Goal: Task Accomplishment & Management: Use online tool/utility

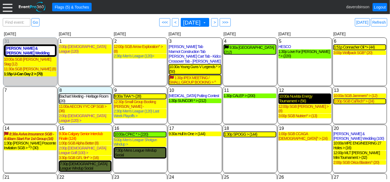
click at [290, 98] on div "10:00a Nuvista Energy Tournament > (56)" at bounding box center [305, 98] width 52 height 9
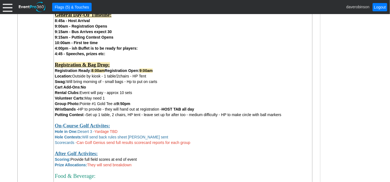
scroll to position [307, 0]
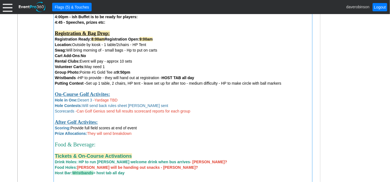
click at [138, 100] on div "Hole in One: Desert 3 - Yardage TBD" at bounding box center [183, 100] width 256 height 6
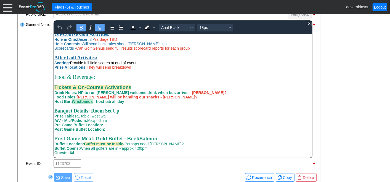
scroll to position [105, 0]
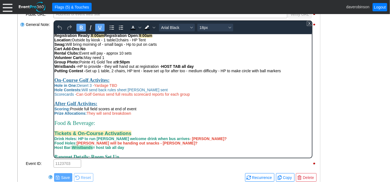
click at [121, 88] on div "Hole in One: Desert 3 - Yardage TBD" at bounding box center [182, 85] width 257 height 4
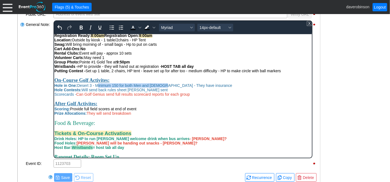
drag, startPoint x: 97, startPoint y: 95, endPoint x: 161, endPoint y: 94, distance: 64.1
click at [161, 88] on span "Hole in One: Desert 3 - Minimum 150 for both Men and Ladies - They have insuran…" at bounding box center [143, 85] width 178 height 4
click at [83, 28] on icon "Bold" at bounding box center [81, 27] width 7 height 7
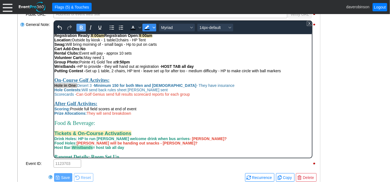
click at [154, 28] on icon "Background color Black" at bounding box center [153, 27] width 3 height 3
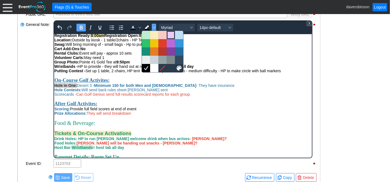
click at [168, 34] on div at bounding box center [171, 35] width 7 height 7
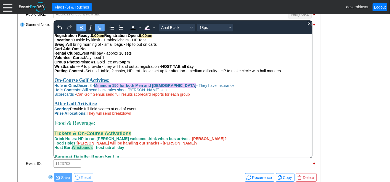
click at [150, 83] on div "On-Course Golf Activites:" at bounding box center [182, 80] width 257 height 6
click at [120, 88] on strong "Minimum 150 for both Men and Ladies" at bounding box center [145, 85] width 102 height 4
click at [112, 88] on strong "Minimum 150yds for both Men and Ladies" at bounding box center [148, 85] width 109 height 4
click at [133, 88] on strong "Min 150yds for both Men and Ladies" at bounding box center [143, 85] width 99 height 4
click at [109, 88] on strong "Min 150yds Men and Ladies" at bounding box center [135, 85] width 83 height 4
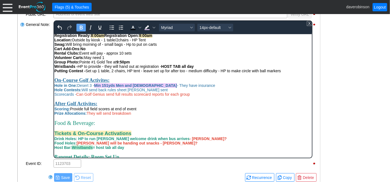
click at [37, 86] on div "General Note:" at bounding box center [39, 89] width 28 height 139
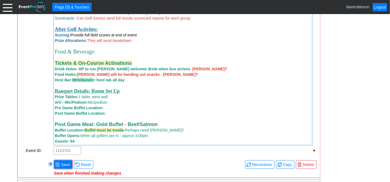
scroll to position [475, 0]
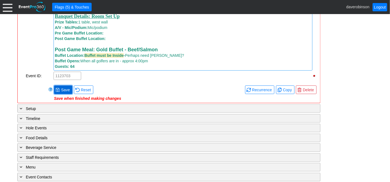
click at [64, 93] on span "Save" at bounding box center [65, 90] width 11 height 6
